Goal: Complete application form

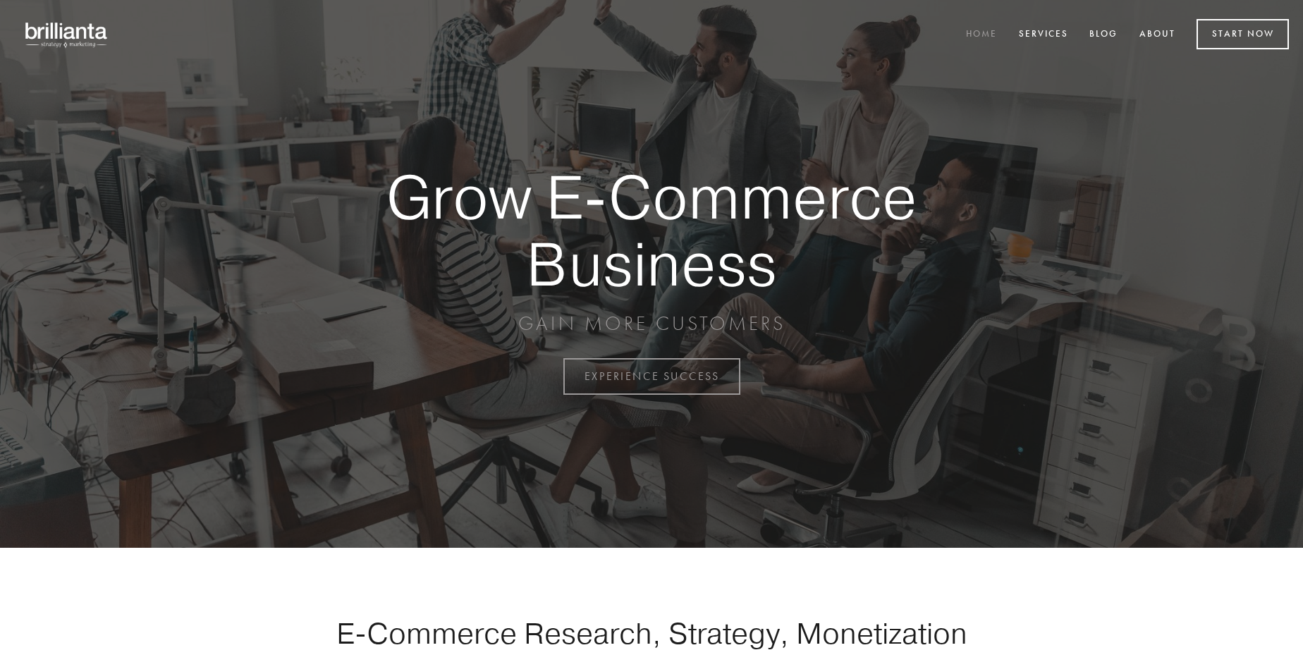
scroll to position [3695, 0]
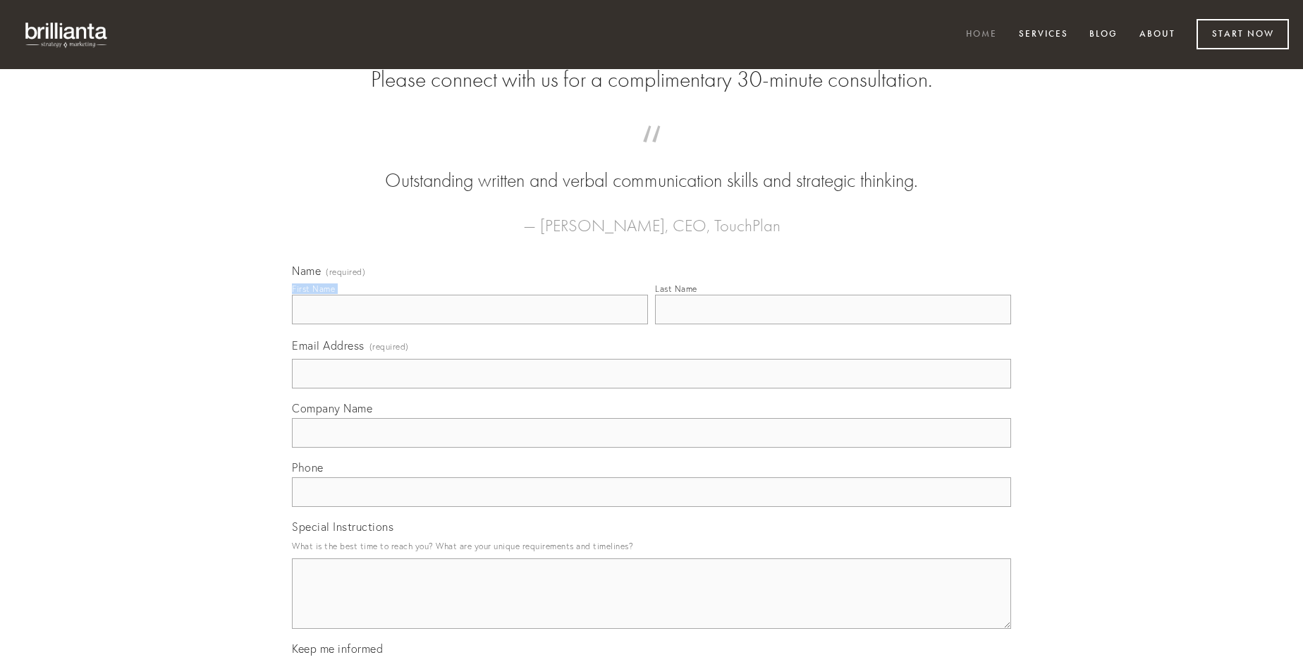
type input "[PERSON_NAME] MD"
click at [832, 324] on input "Last Name" at bounding box center [833, 310] width 356 height 30
type input "[PERSON_NAME] MD"
click at [651, 388] on input "Email Address (required)" at bounding box center [651, 374] width 719 height 30
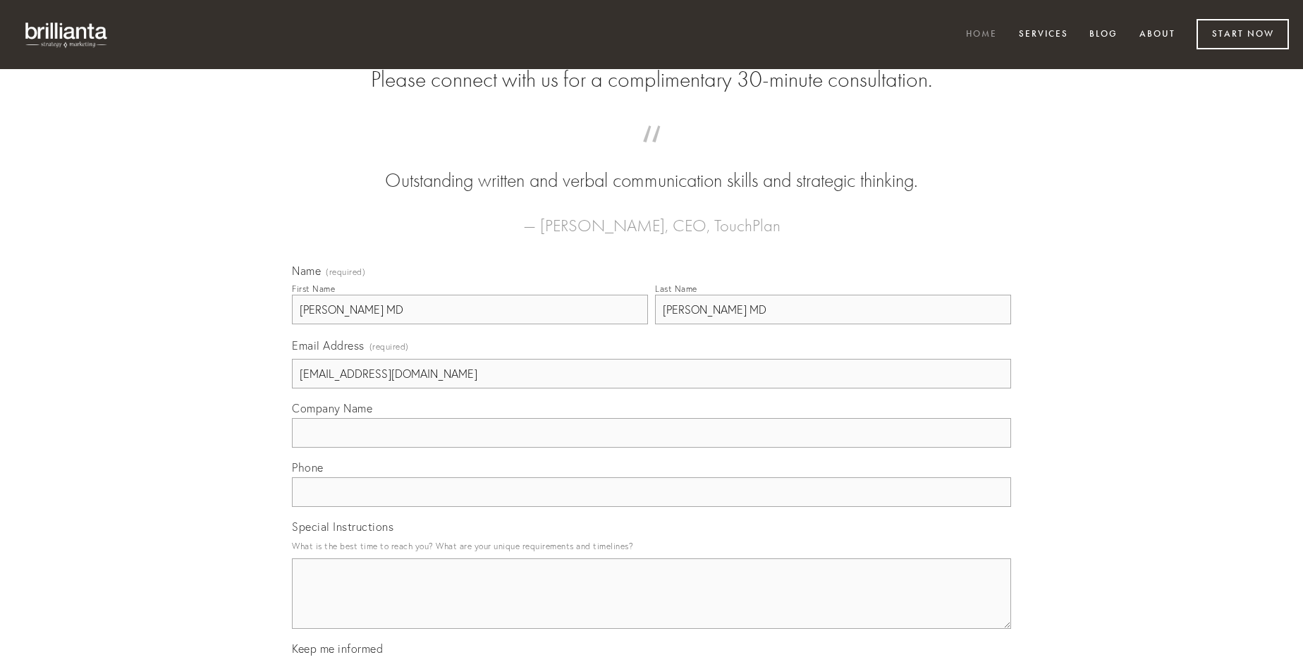
type input "[EMAIL_ADDRESS][DOMAIN_NAME]"
click at [651, 448] on input "Company Name" at bounding box center [651, 433] width 719 height 30
type input "valeo"
click at [651, 507] on input "text" at bounding box center [651, 492] width 719 height 30
click at [651, 606] on textarea "Special Instructions" at bounding box center [651, 593] width 719 height 70
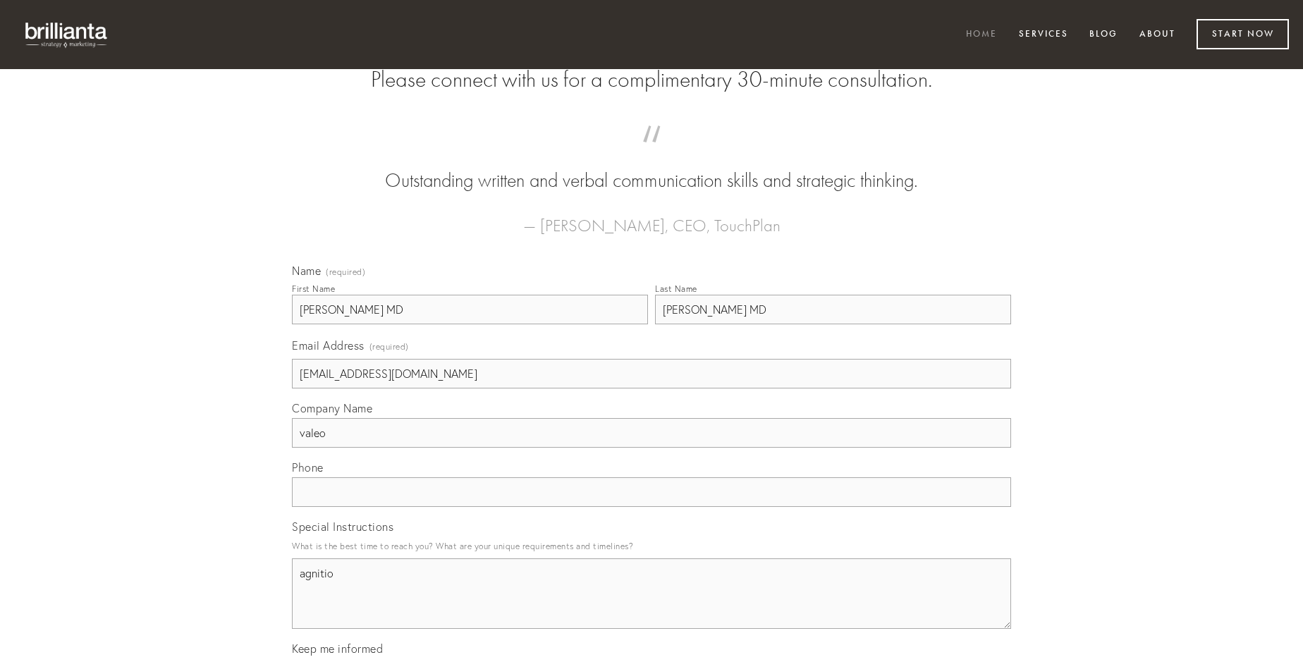
type textarea "agnitio"
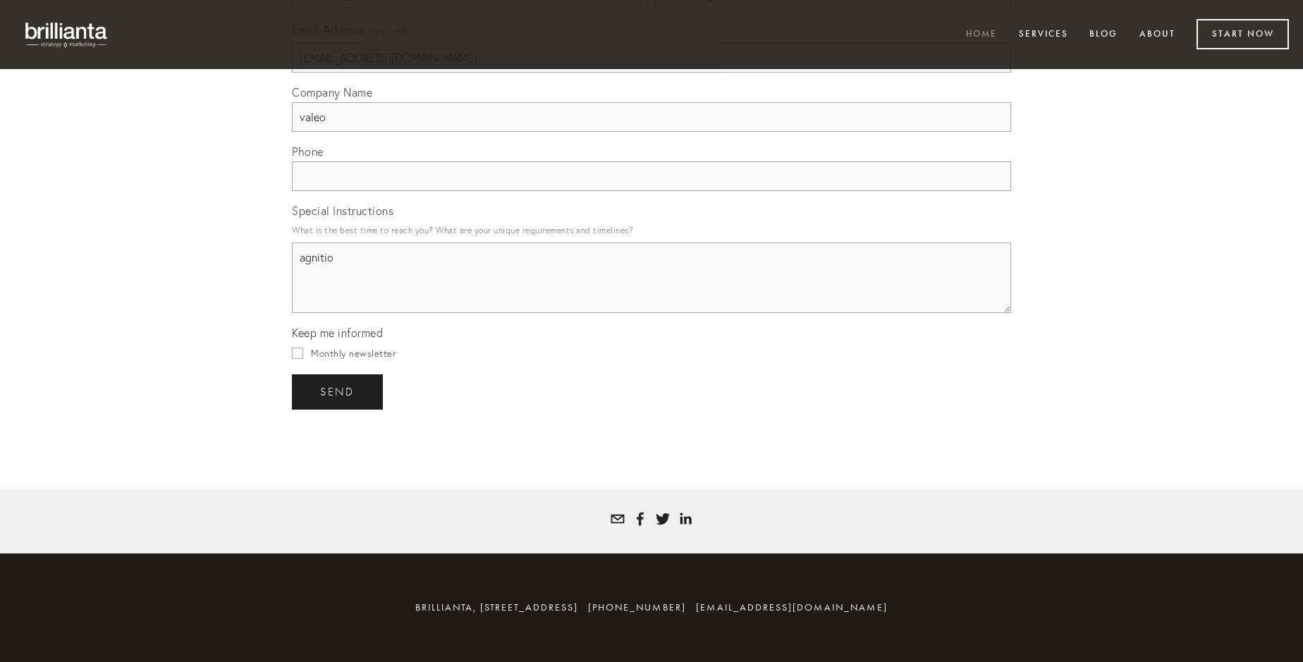
click at [338, 391] on span "send" at bounding box center [337, 392] width 35 height 13
